Goal: Task Accomplishment & Management: Complete application form

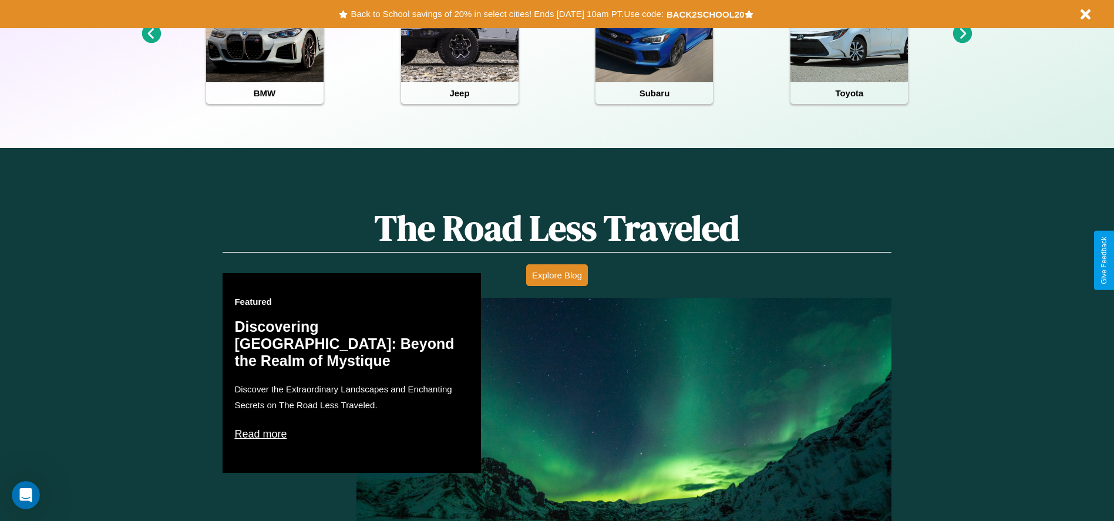
scroll to position [1685, 0]
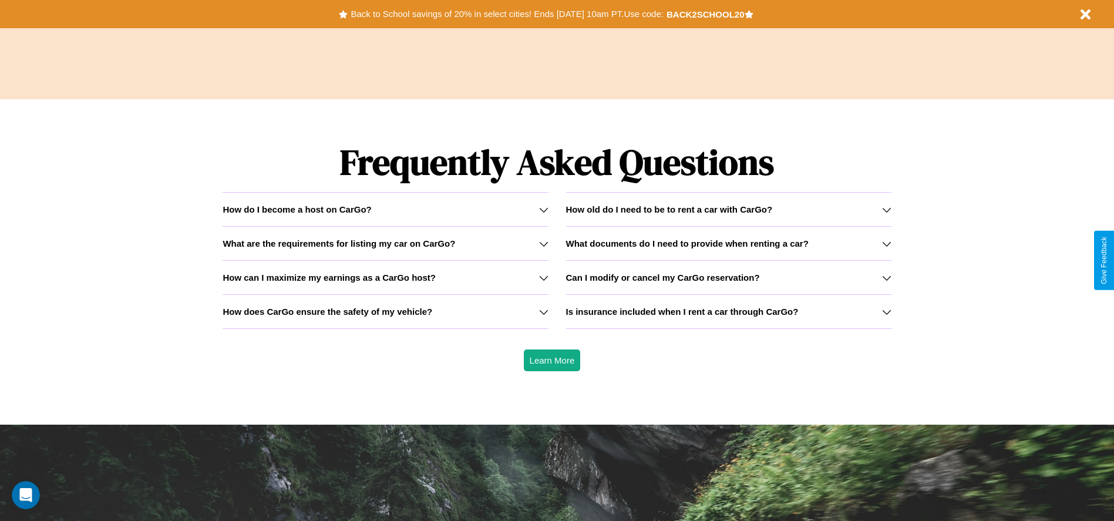
click at [886, 311] on icon at bounding box center [886, 311] width 9 height 9
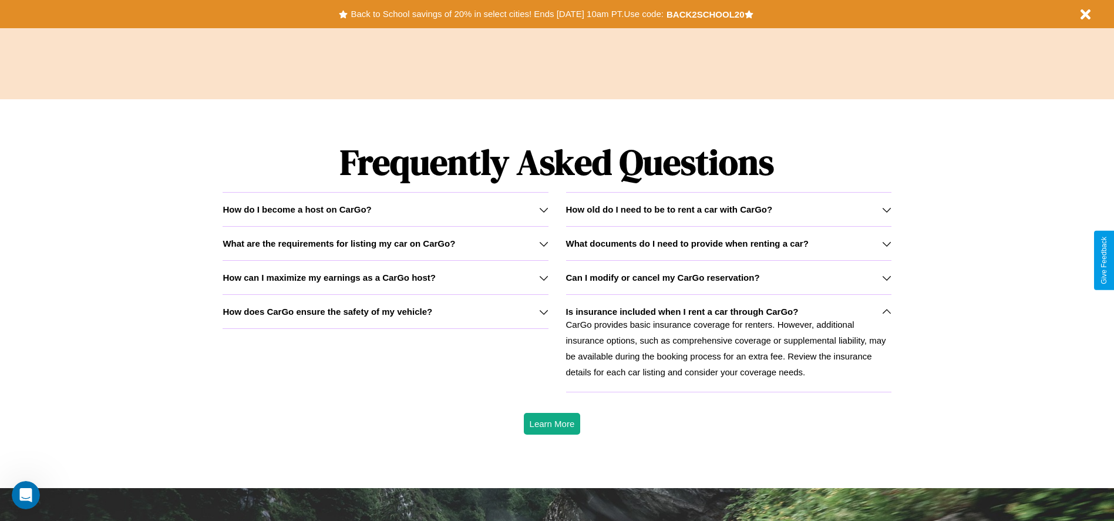
click at [886, 243] on icon at bounding box center [886, 243] width 9 height 9
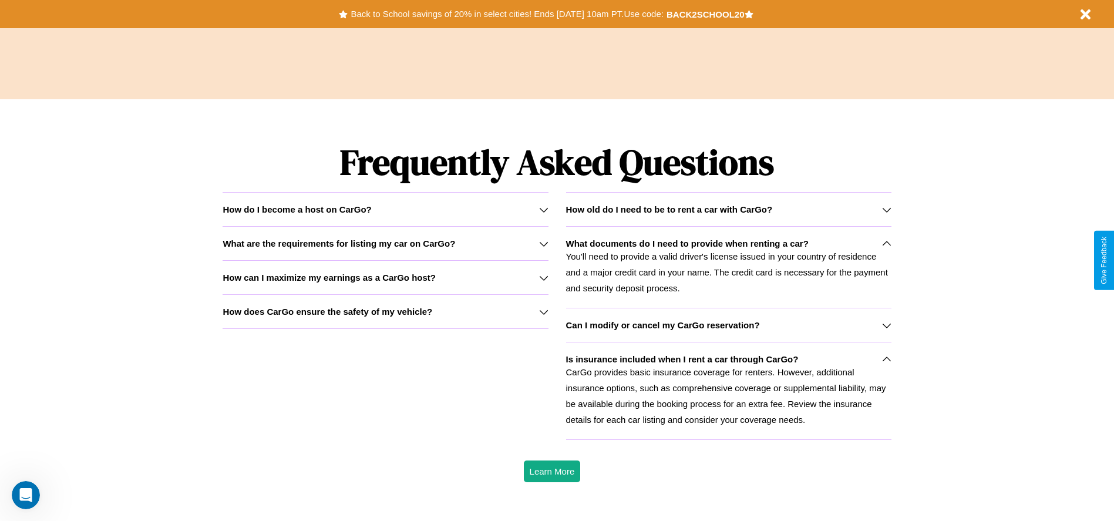
click at [385, 311] on h3 "How does CarGo ensure the safety of my vehicle?" at bounding box center [328, 311] width 210 height 10
click at [385, 277] on h3 "How can I maximize my earnings as a CarGo host?" at bounding box center [329, 277] width 213 height 10
click at [886, 243] on icon at bounding box center [886, 243] width 9 height 9
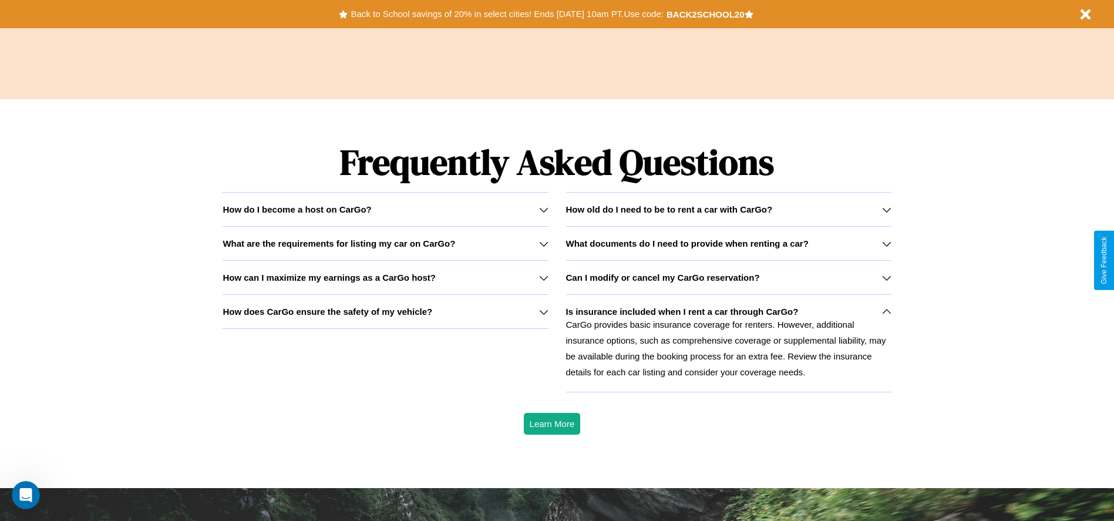
click at [385, 243] on h3 "What are the requirements for listing my car on CarGo?" at bounding box center [339, 243] width 233 height 10
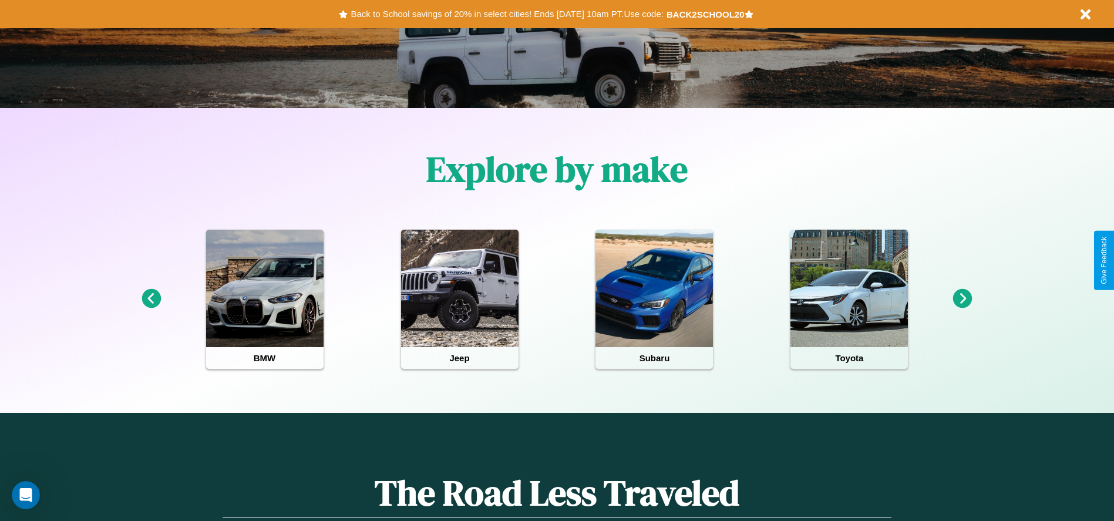
click at [962, 299] on icon at bounding box center [962, 298] width 19 height 19
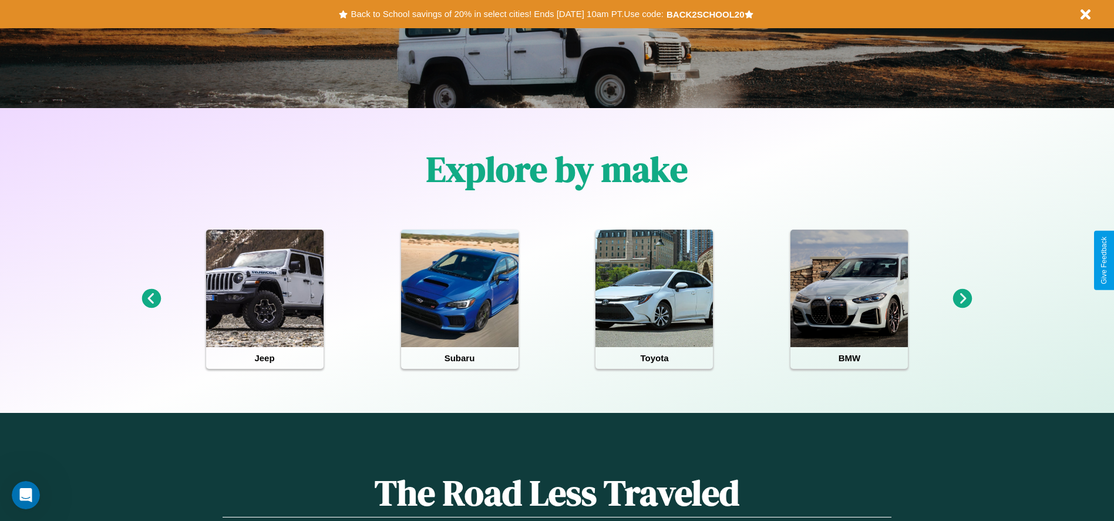
click at [962, 299] on icon at bounding box center [962, 298] width 19 height 19
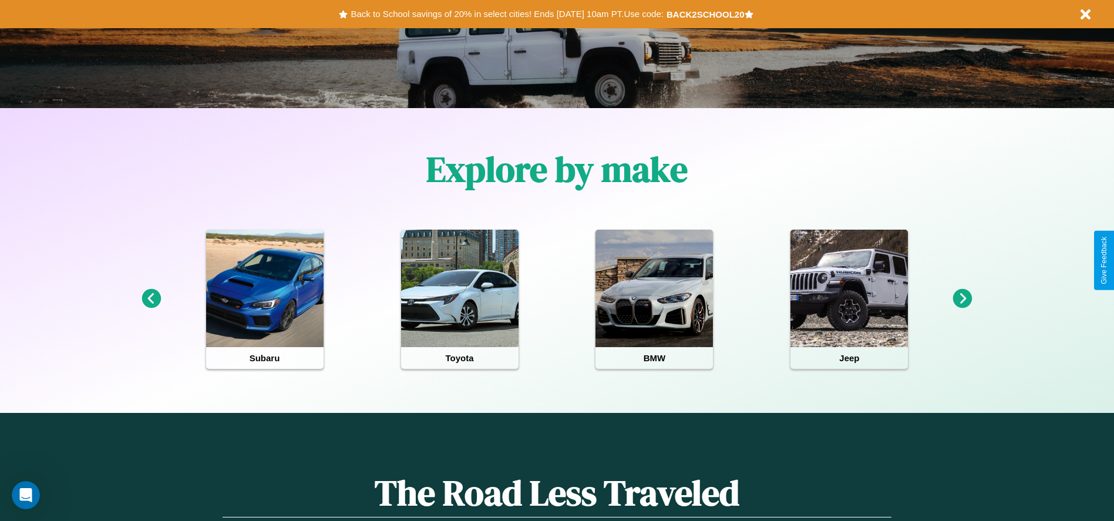
click at [151, 299] on icon at bounding box center [151, 298] width 19 height 19
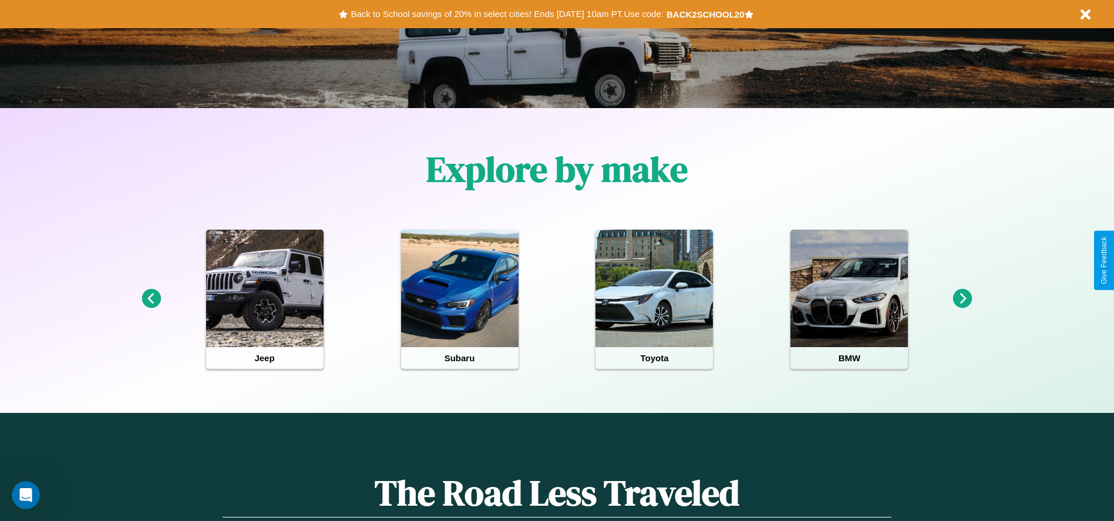
click at [151, 299] on icon at bounding box center [151, 298] width 19 height 19
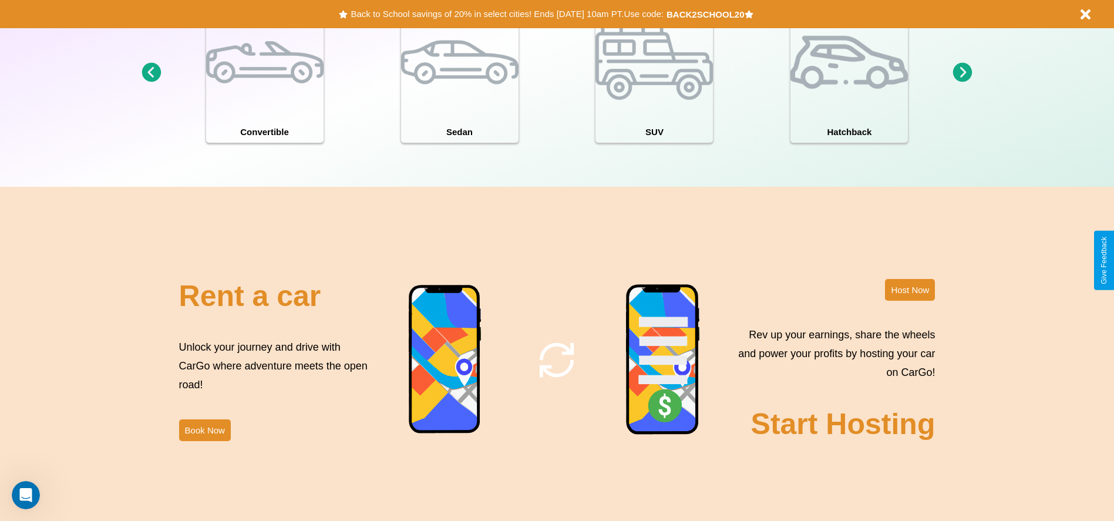
scroll to position [1280, 0]
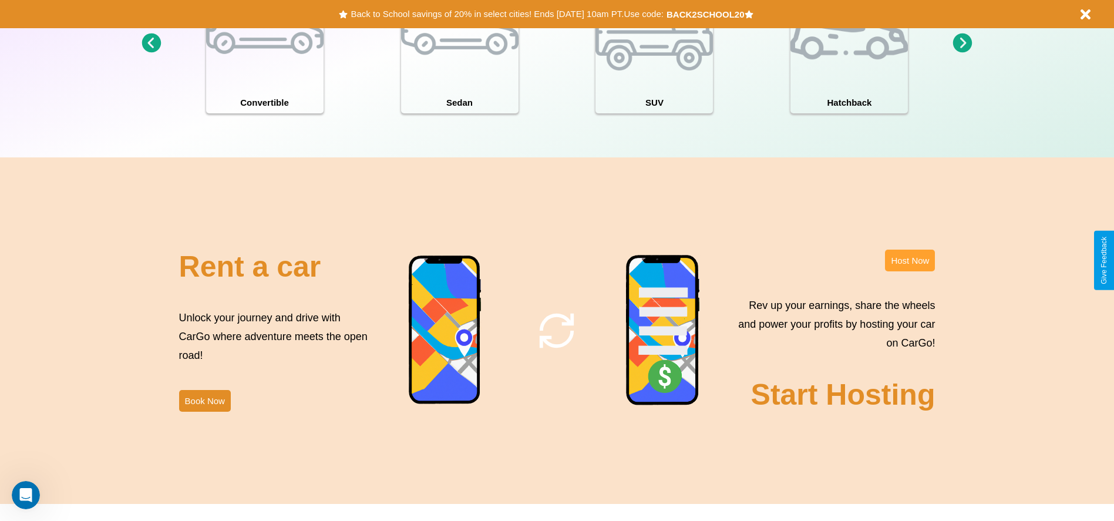
click at [909, 260] on button "Host Now" at bounding box center [910, 261] width 50 height 22
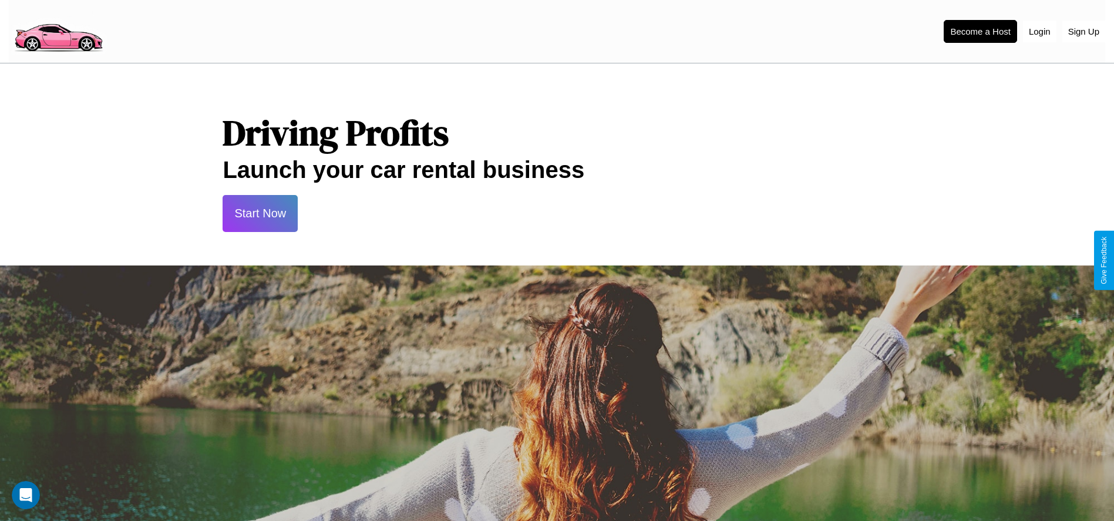
click at [260, 213] on button "Start Now" at bounding box center [260, 213] width 75 height 37
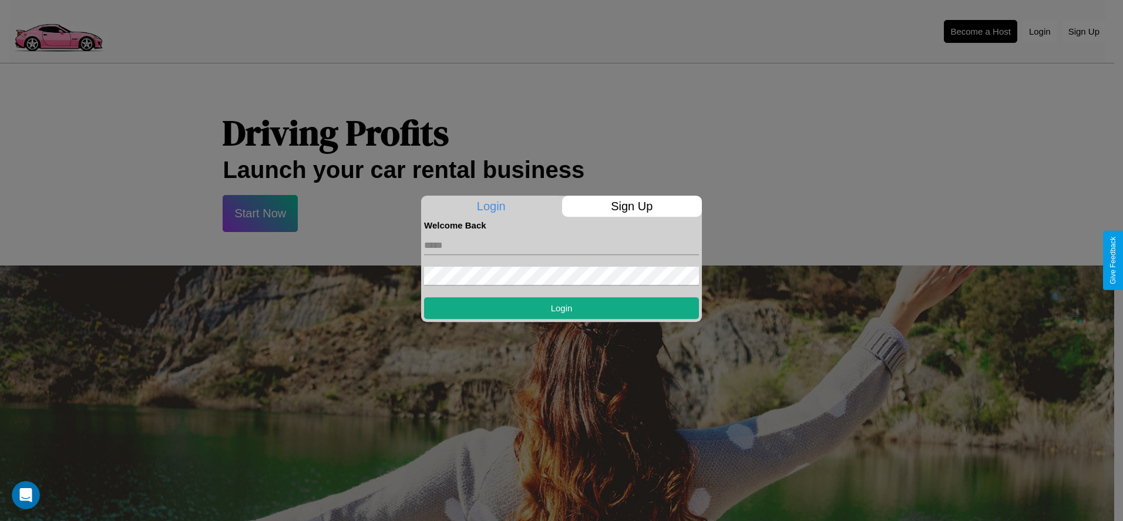
click at [631, 206] on p "Sign Up" at bounding box center [632, 206] width 140 height 21
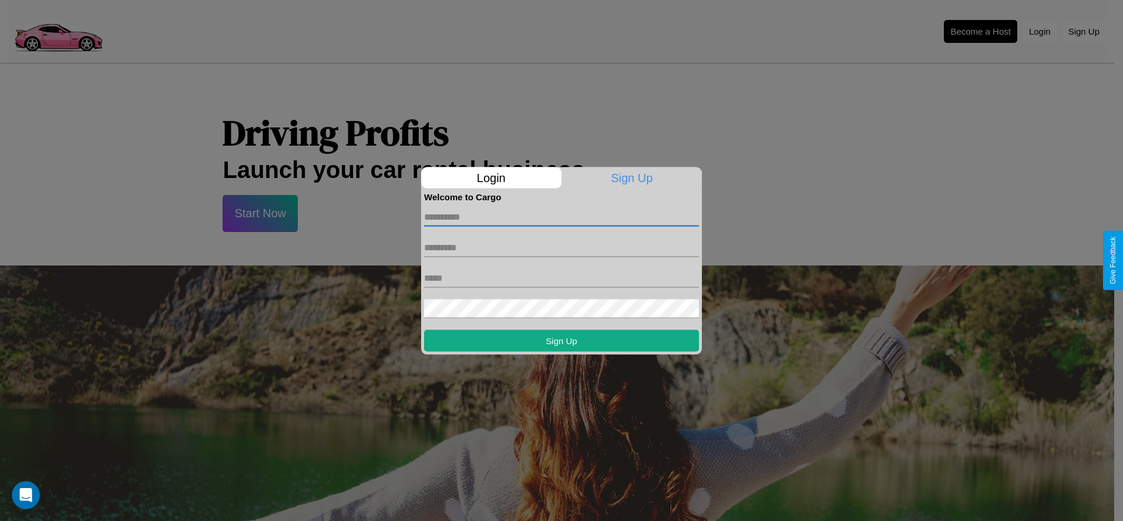
click at [561, 217] on input "text" at bounding box center [561, 216] width 275 height 19
type input "*******"
click at [561, 247] on input "text" at bounding box center [561, 247] width 275 height 19
type input "******"
click at [561, 278] on input "text" at bounding box center [561, 277] width 275 height 19
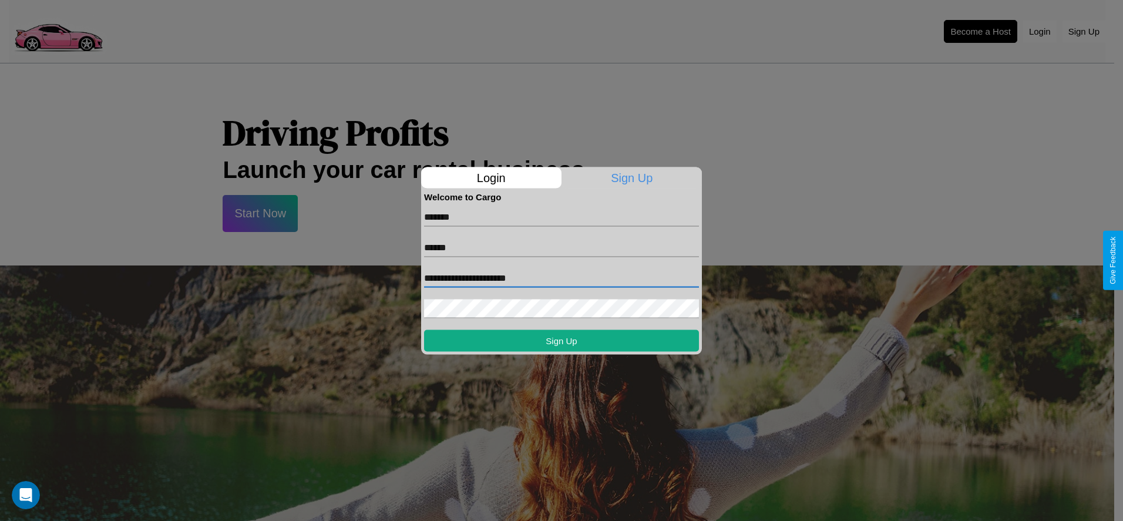
type input "**********"
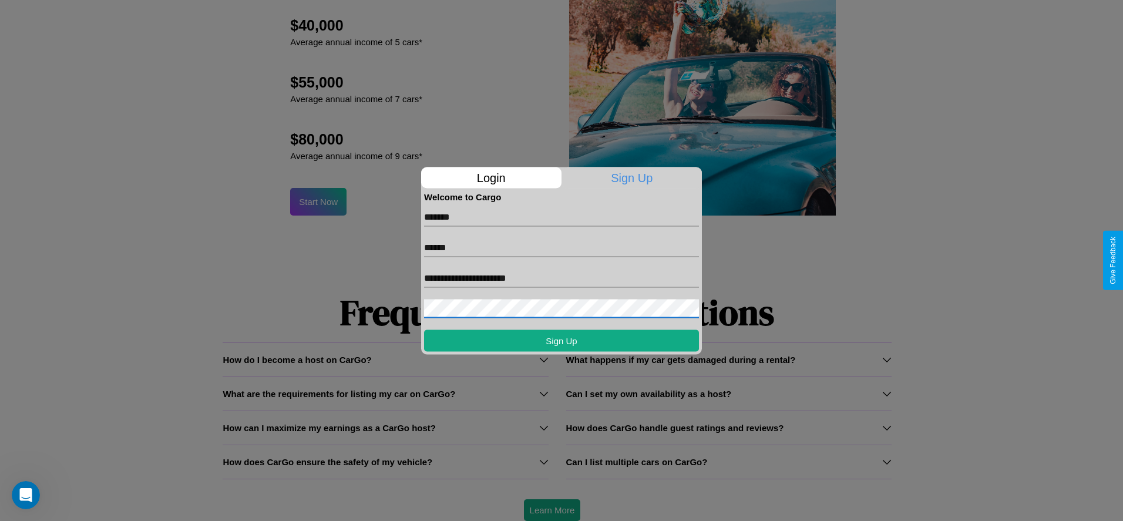
click at [551, 510] on div at bounding box center [561, 260] width 1123 height 521
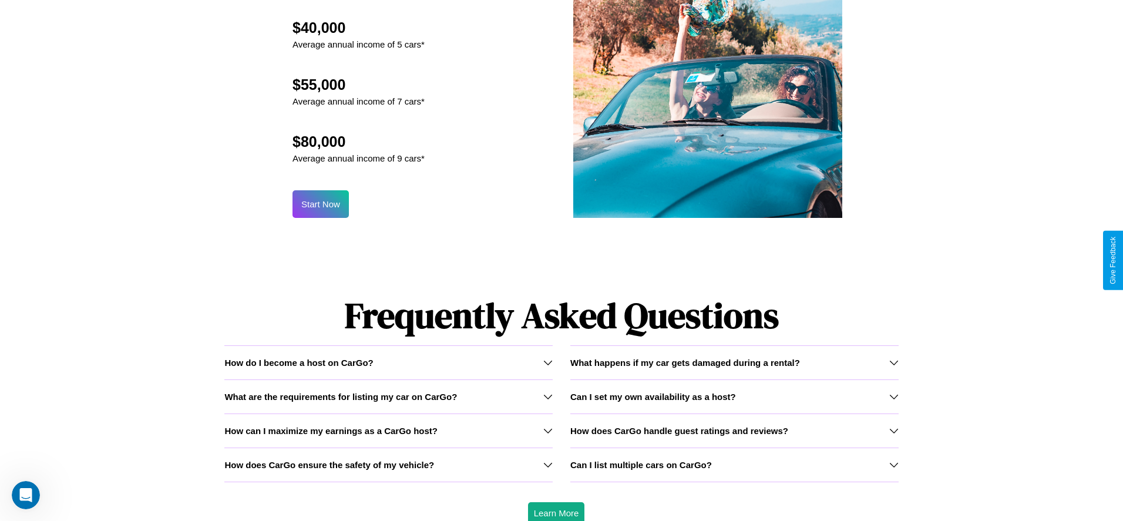
scroll to position [0, 0]
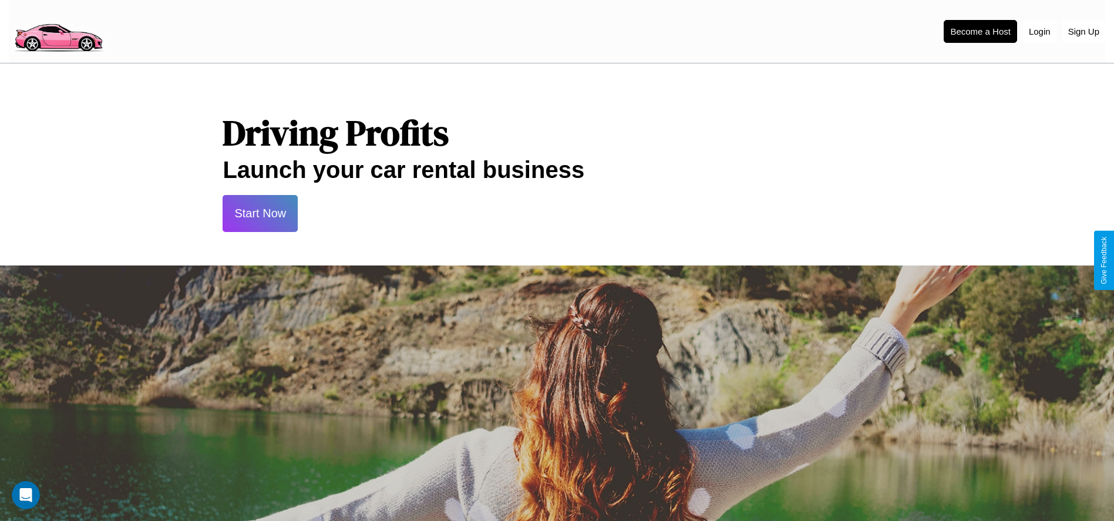
click at [260, 213] on button "Start Now" at bounding box center [260, 213] width 75 height 37
